Goal: Navigation & Orientation: Understand site structure

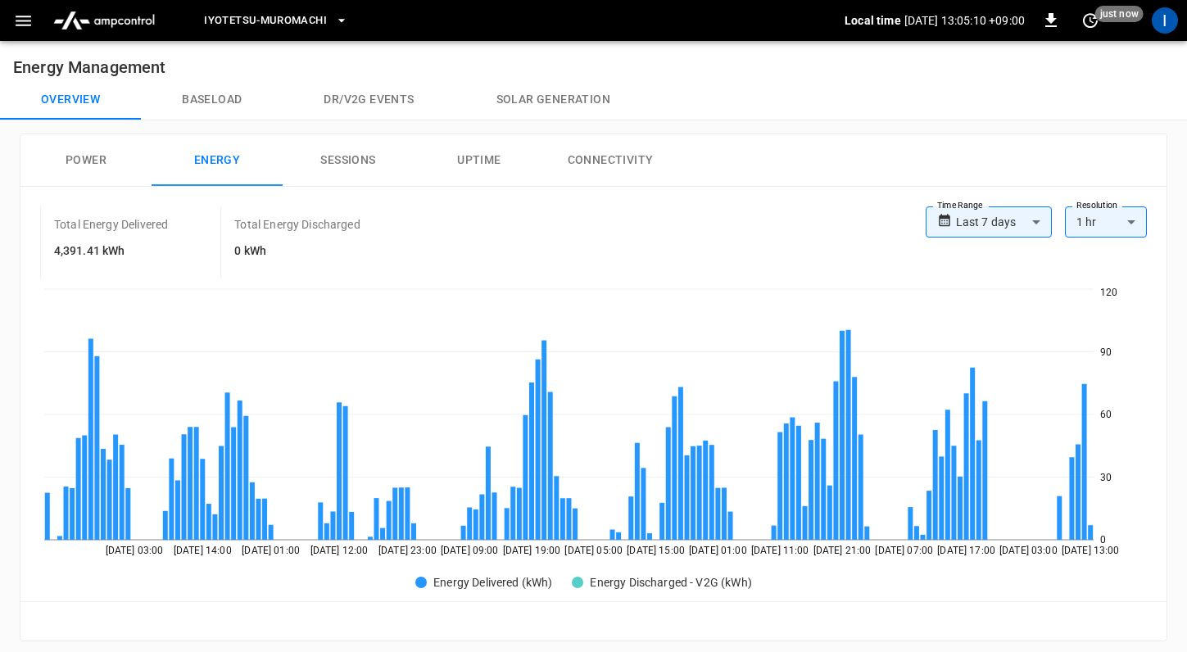
click at [65, 93] on button "Overview" at bounding box center [70, 99] width 141 height 39
click at [90, 160] on button "Power" at bounding box center [85, 160] width 131 height 52
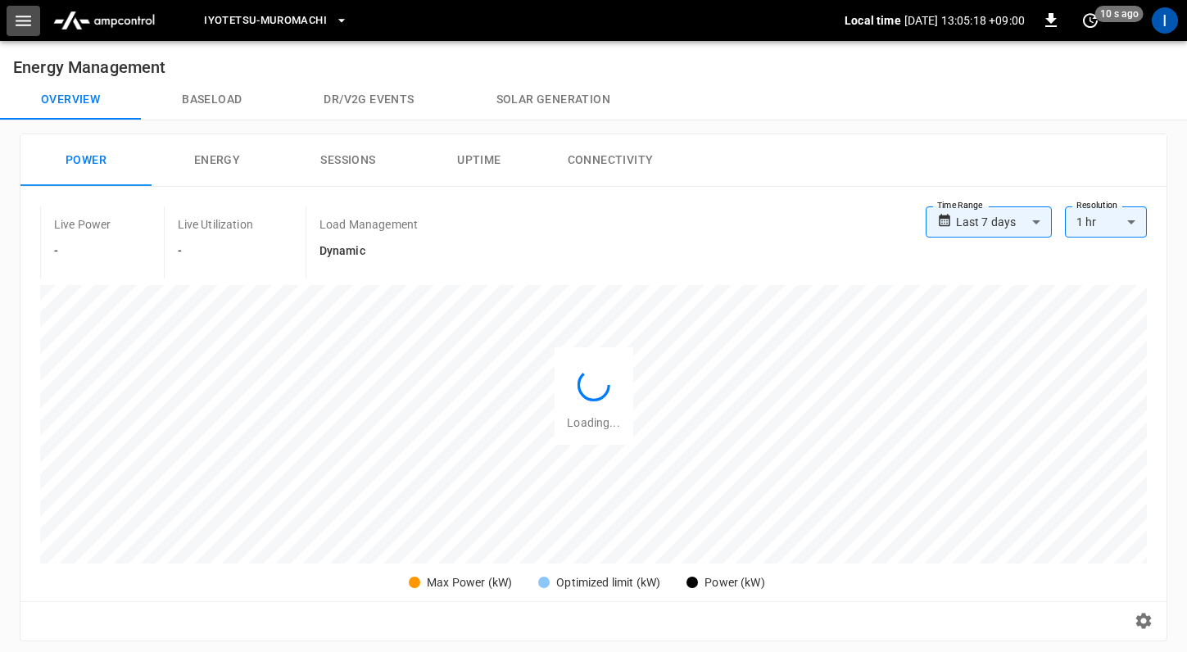
click at [16, 22] on icon "button" at bounding box center [23, 21] width 20 height 20
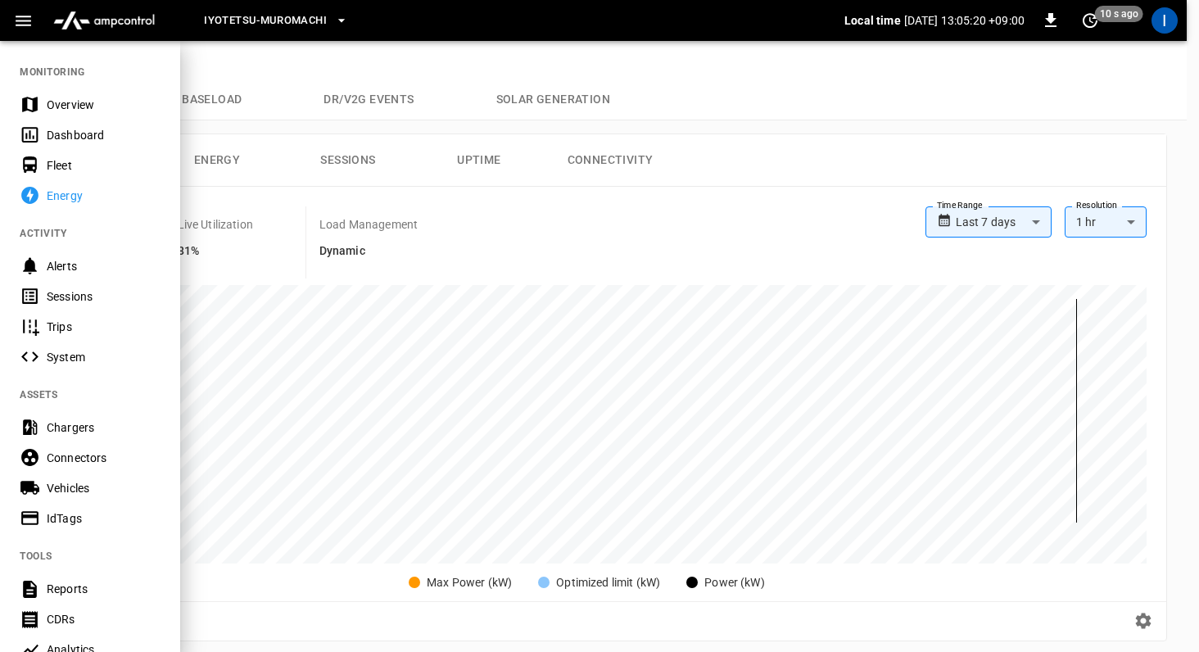
click at [70, 111] on div "Overview" at bounding box center [104, 105] width 114 height 16
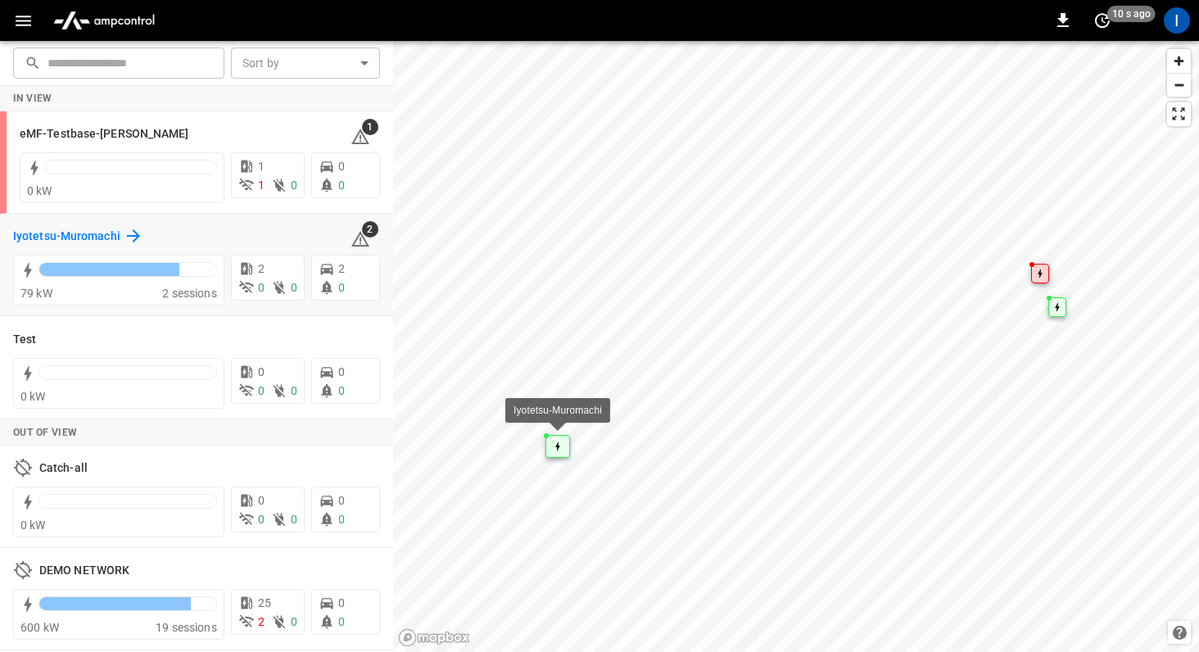
click at [127, 235] on icon at bounding box center [133, 235] width 13 height 13
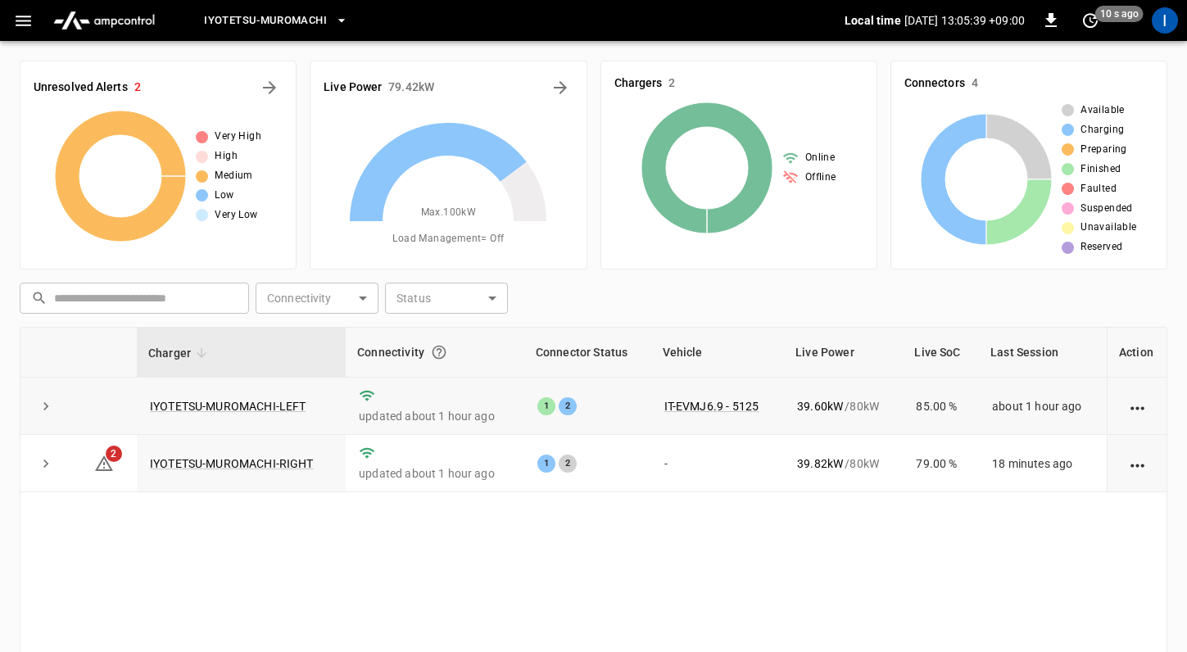
click at [39, 409] on icon "expand row" at bounding box center [46, 406] width 16 height 16
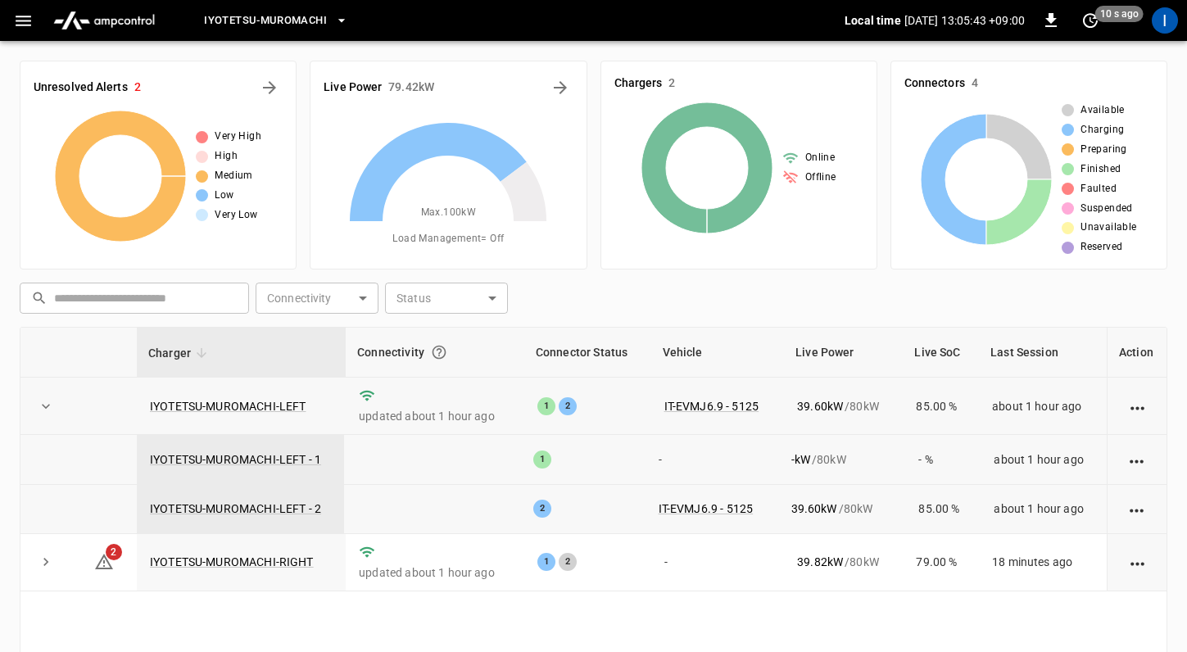
click at [39, 409] on icon "expand row" at bounding box center [46, 406] width 16 height 16
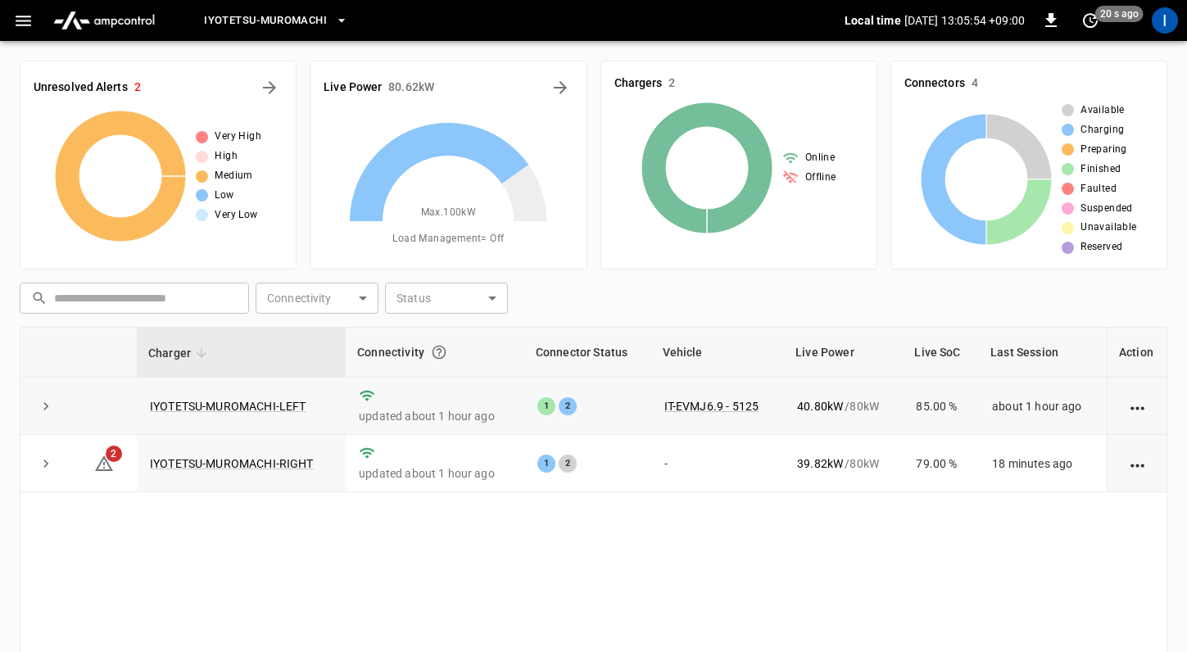
click at [17, 24] on icon "button" at bounding box center [23, 21] width 20 height 20
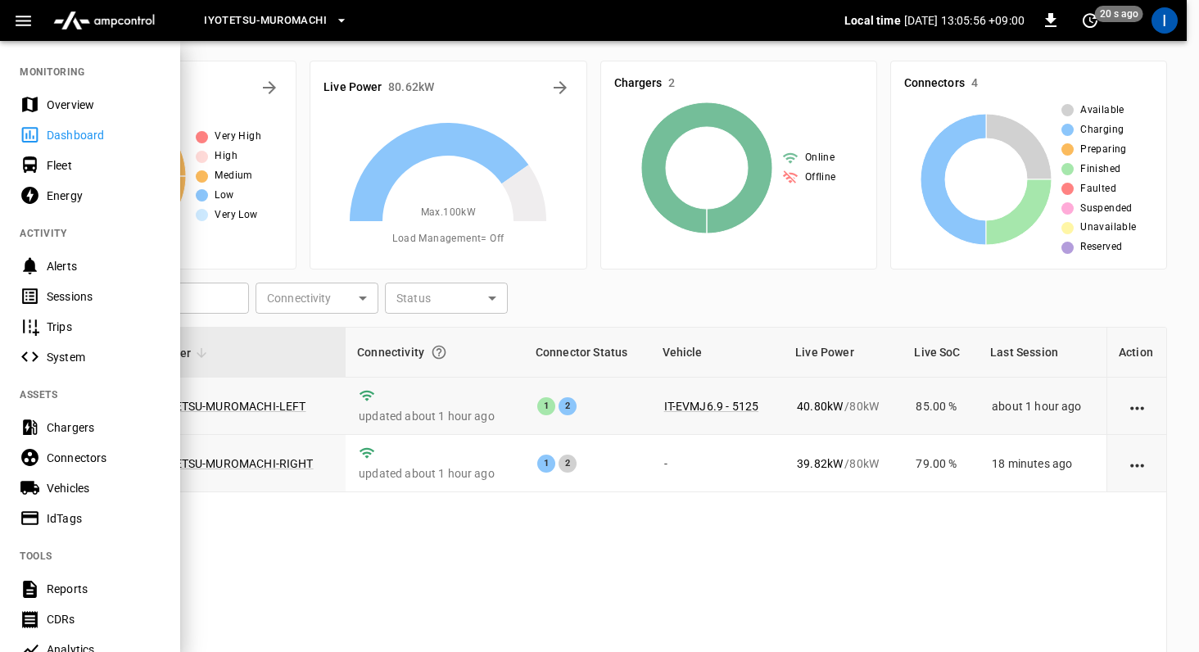
click at [68, 122] on div "Dashboard" at bounding box center [90, 135] width 180 height 30
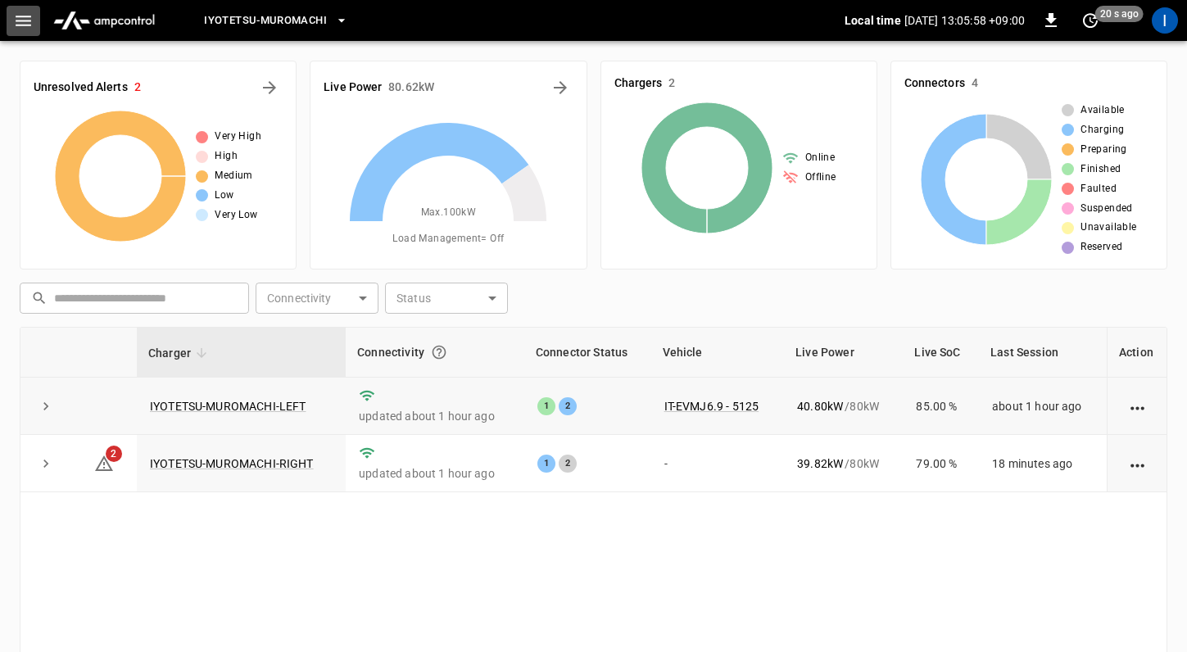
click at [25, 21] on icon "button" at bounding box center [23, 21] width 20 height 20
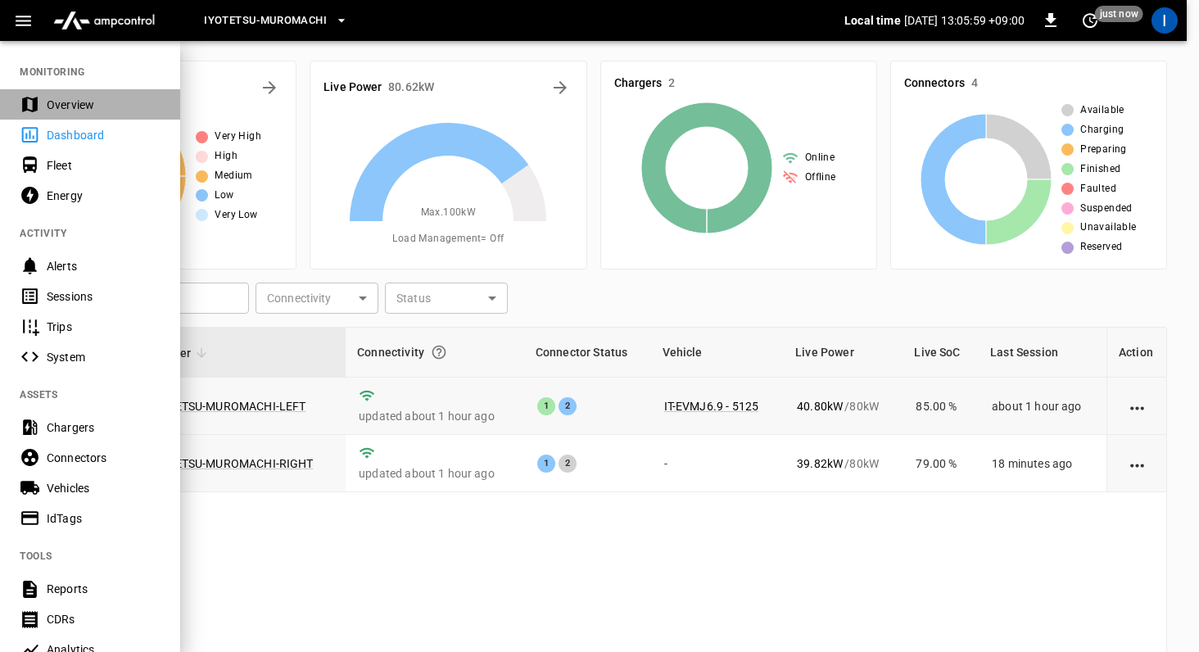
click at [54, 102] on div "Overview" at bounding box center [104, 105] width 114 height 16
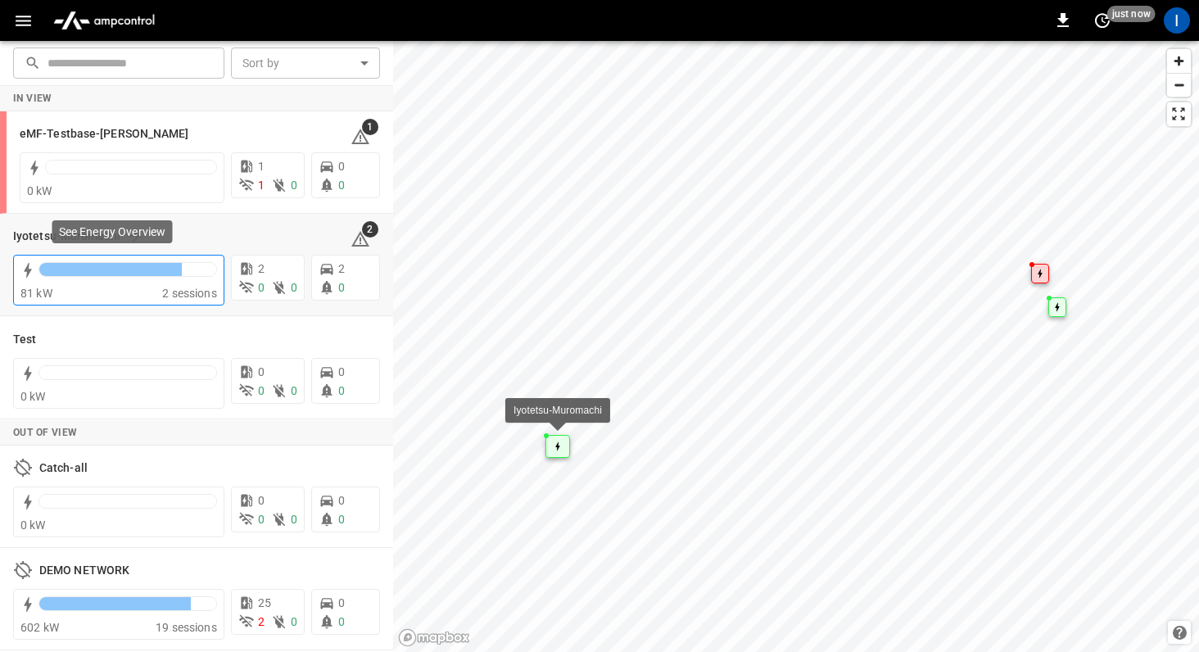
click at [139, 279] on div at bounding box center [127, 273] width 179 height 23
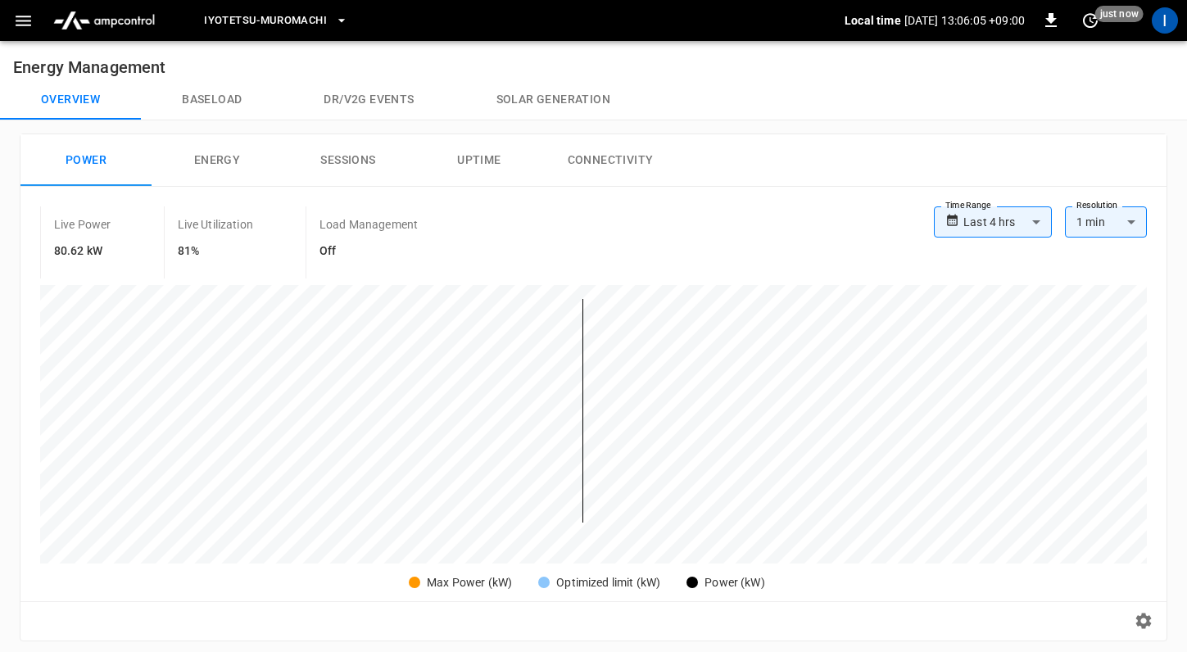
click at [325, 249] on h6 "Off" at bounding box center [368, 251] width 98 height 18
click at [514, 198] on div "**********" at bounding box center [593, 414] width 1146 height 454
